Goal: Find specific page/section: Find specific page/section

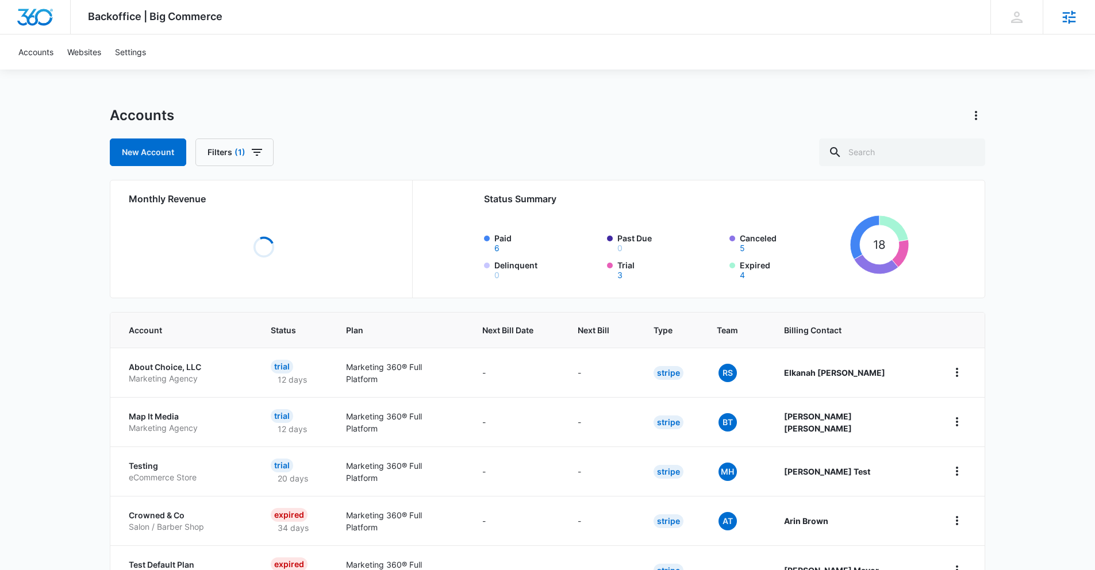
click at [1072, 22] on icon at bounding box center [1069, 17] width 17 height 17
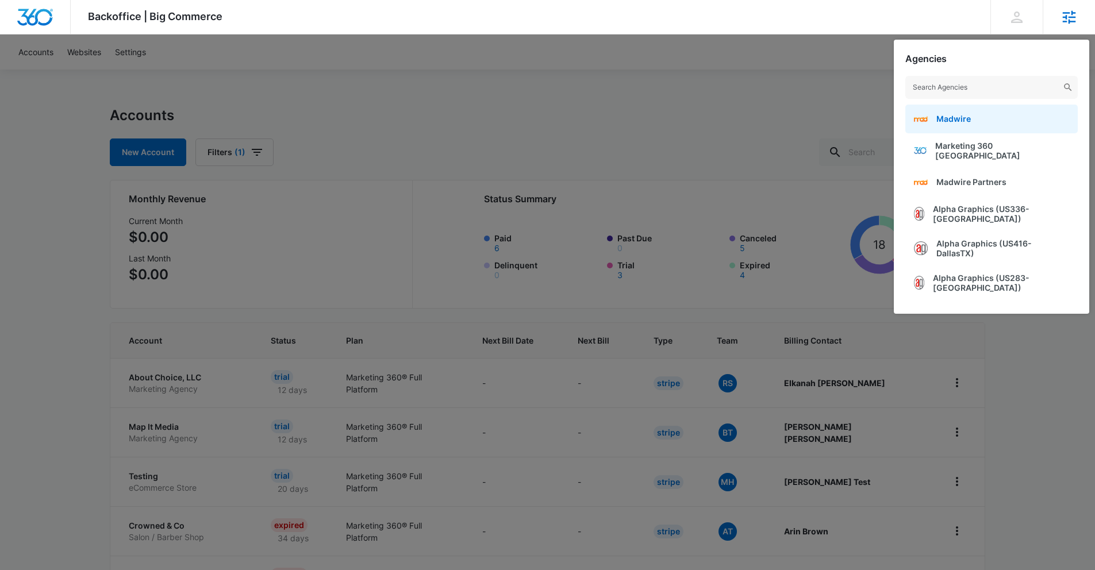
click at [955, 114] on span "Madwire" at bounding box center [954, 119] width 34 height 10
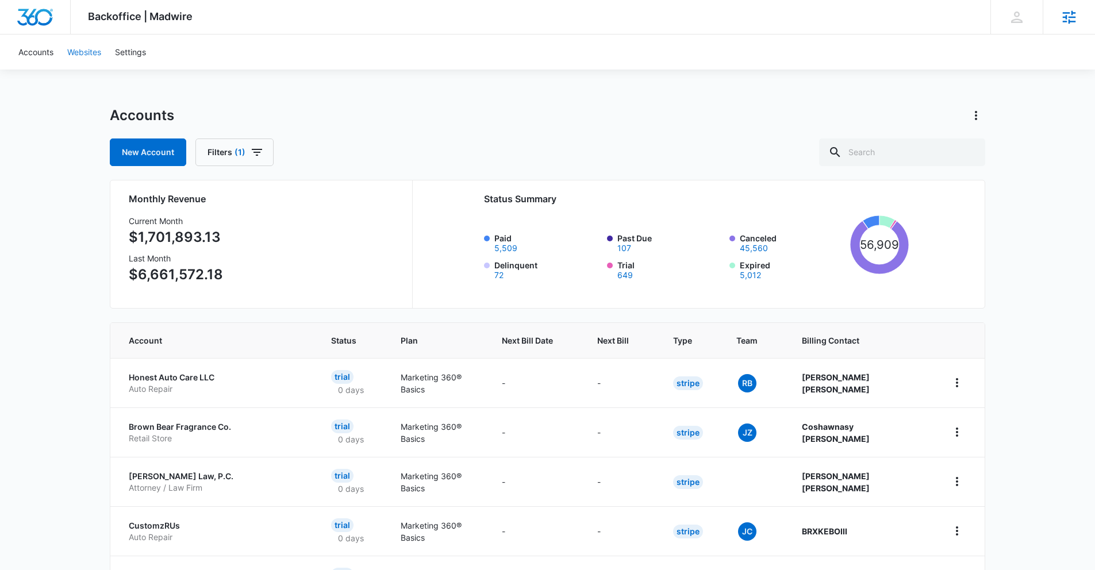
click at [95, 51] on link "Websites" at bounding box center [84, 51] width 48 height 35
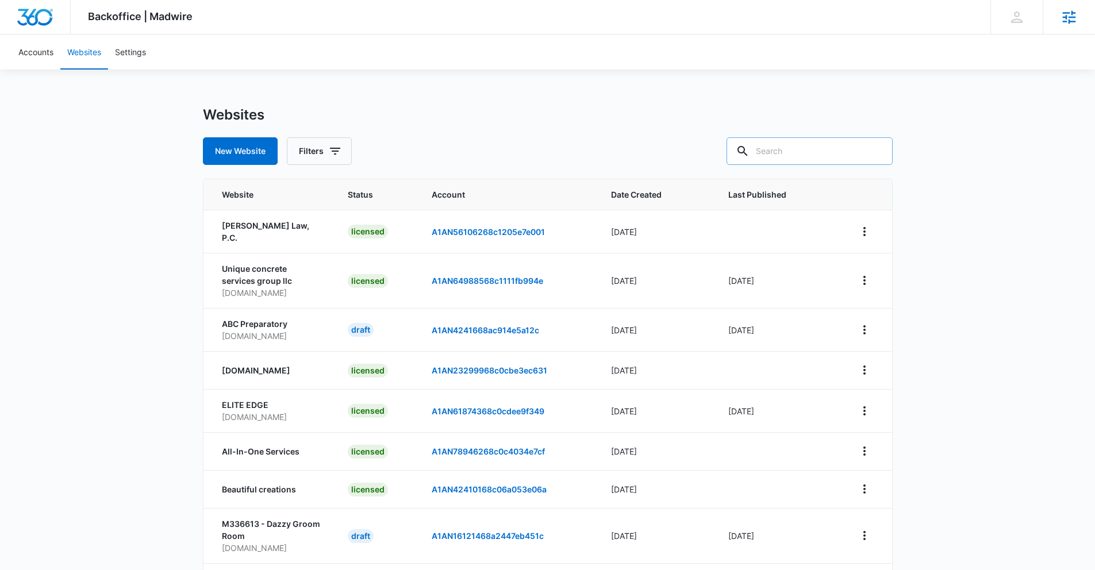
click at [821, 147] on input "text" at bounding box center [810, 151] width 166 height 28
type input "partner"
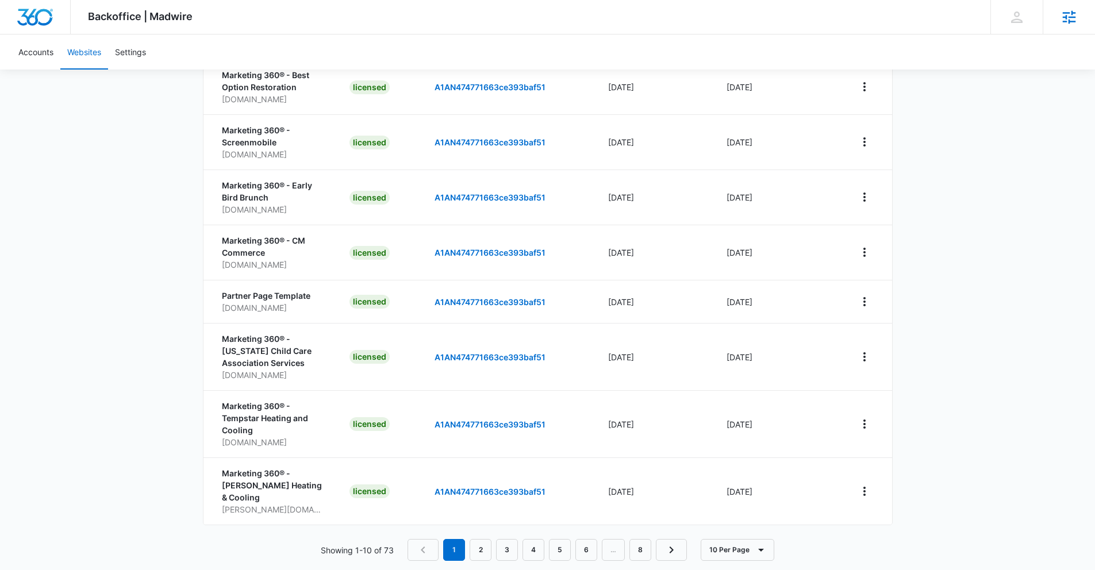
scroll to position [267, 0]
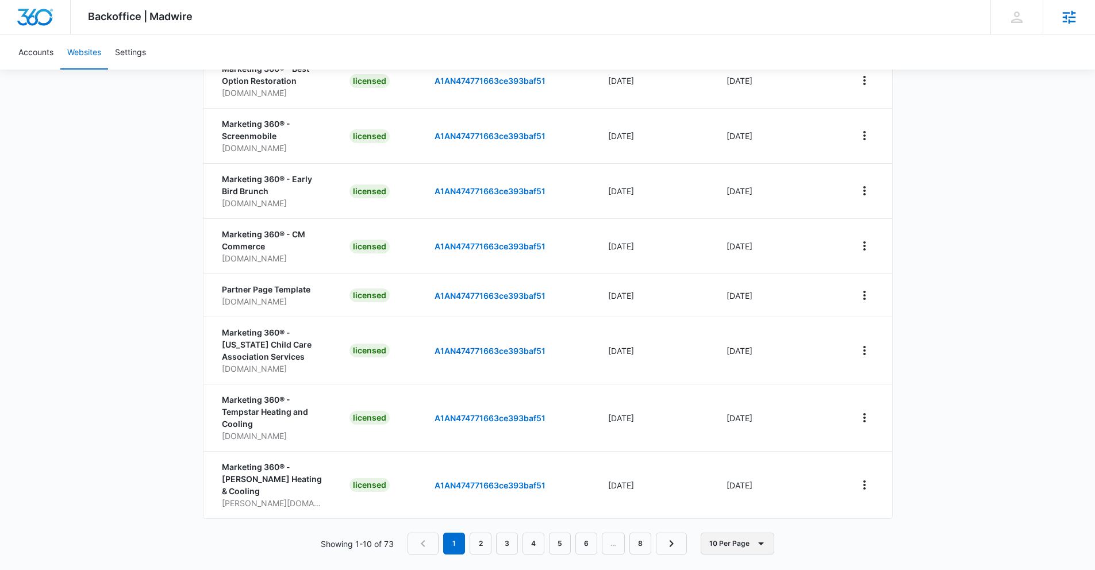
click at [725, 535] on button "10 Per Page" at bounding box center [738, 544] width 74 height 22
click at [726, 498] on div "100 Per Page" at bounding box center [741, 498] width 51 height 8
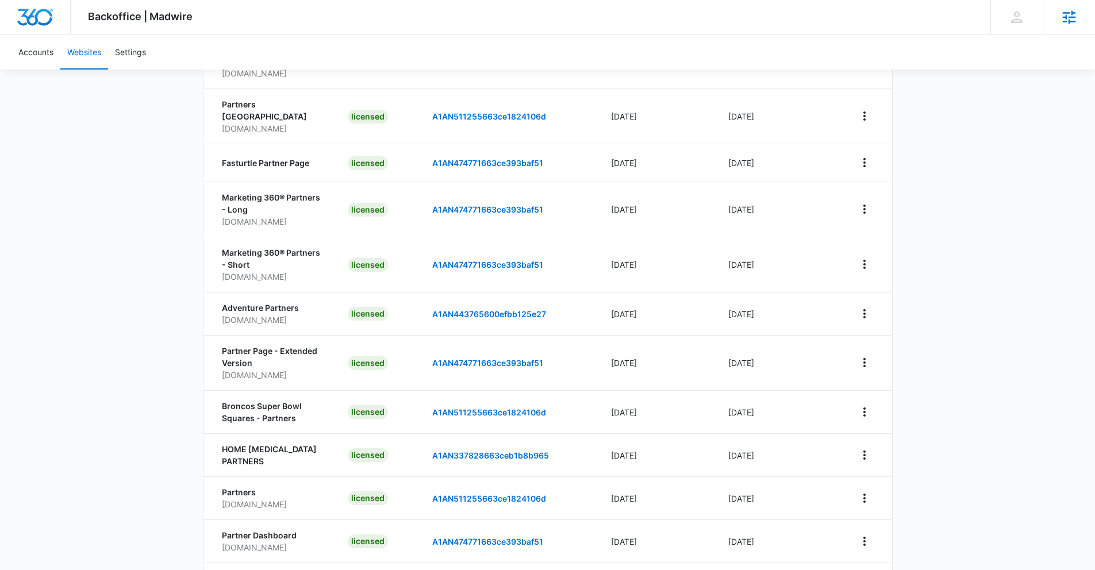
scroll to position [3245, 0]
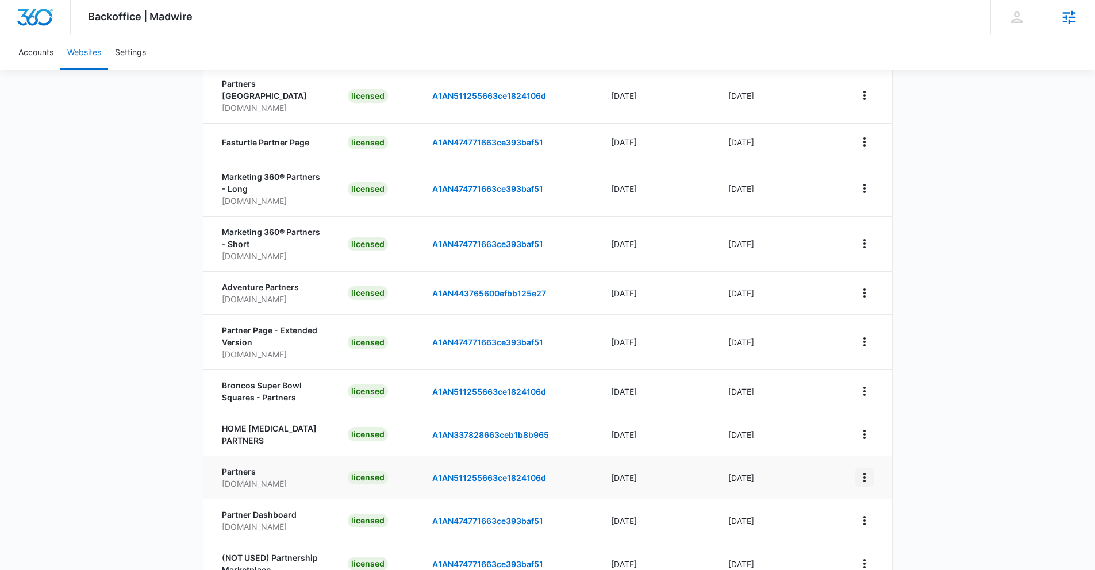
click at [862, 471] on icon "View More" at bounding box center [865, 478] width 14 height 14
click at [906, 464] on link "Edit Website" at bounding box center [893, 467] width 47 height 10
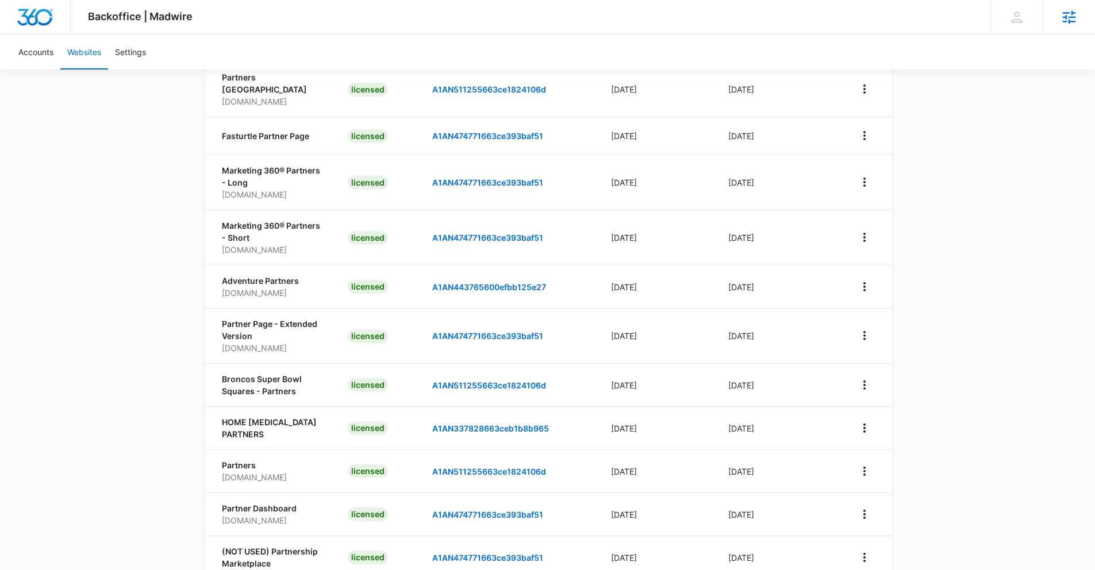
scroll to position [3254, 0]
